Goal: Information Seeking & Learning: Find specific fact

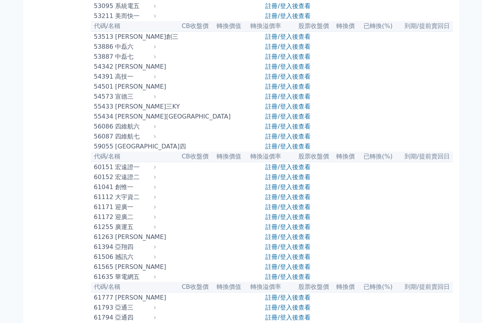
scroll to position [2418, 0]
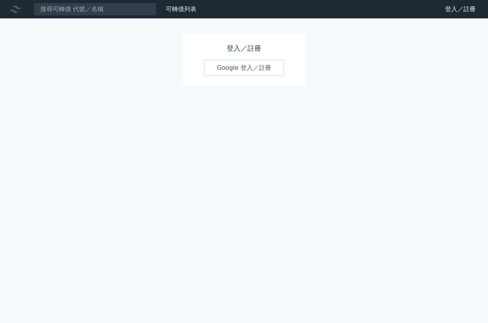
click at [242, 76] on div "登入／註冊 Google 登入／註冊" at bounding box center [244, 59] width 123 height 51
click at [244, 69] on link "Google 登入／註冊" at bounding box center [244, 68] width 80 height 16
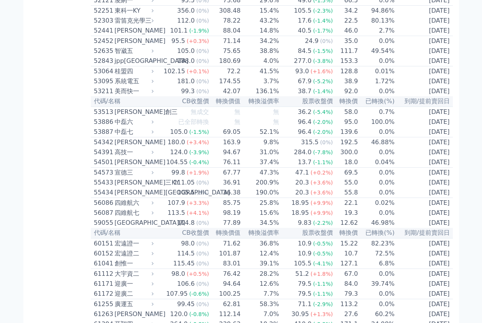
scroll to position [2456, 0]
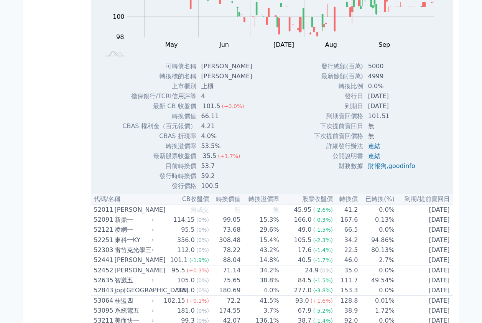
scroll to position [2533, 0]
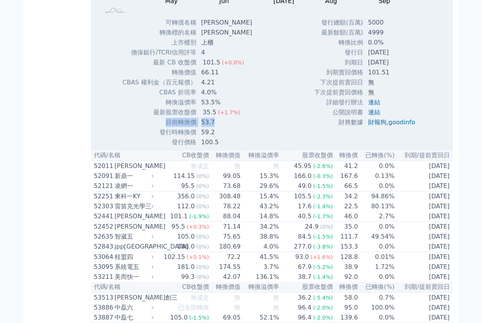
drag, startPoint x: 166, startPoint y: 304, endPoint x: 226, endPoint y: 301, distance: 59.9
click at [226, 127] on tr "目前轉換價 53.7" at bounding box center [190, 122] width 136 height 10
drag, startPoint x: 226, startPoint y: 301, endPoint x: 203, endPoint y: 302, distance: 22.6
copy tr "目前轉換價 53.7"
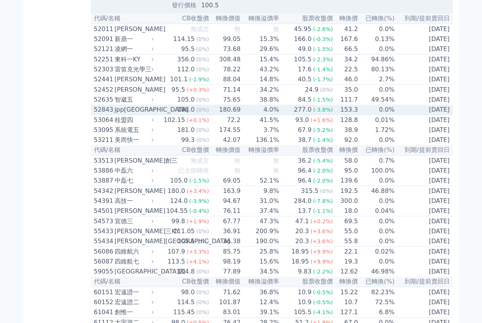
scroll to position [2687, 0]
